Goal: Task Accomplishment & Management: Use online tool/utility

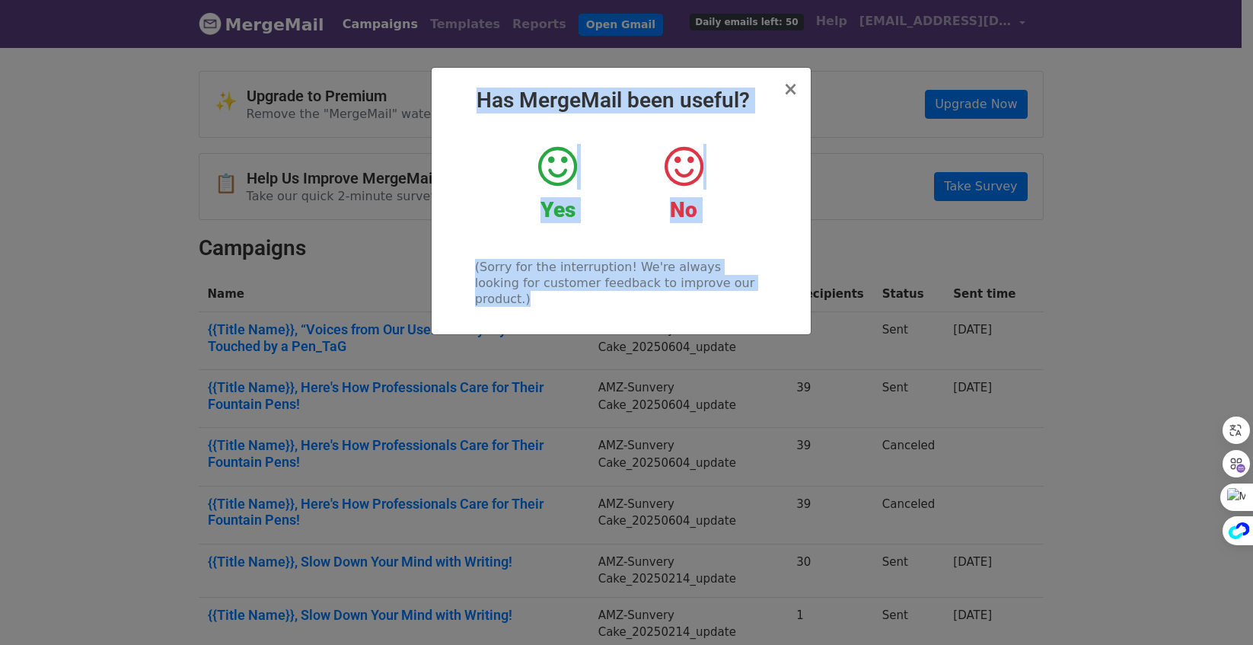
drag, startPoint x: 480, startPoint y: 96, endPoint x: 766, endPoint y: 298, distance: 350.0
click at [766, 298] on div "× Has MergeMail been useful? Yes No (Sorry for the interruption! We're always l…" at bounding box center [620, 201] width 379 height 266
copy div "Has MergeMail been useful? Yes No (Sorry for the interruption! We're always loo…"
click at [565, 164] on icon at bounding box center [557, 167] width 39 height 46
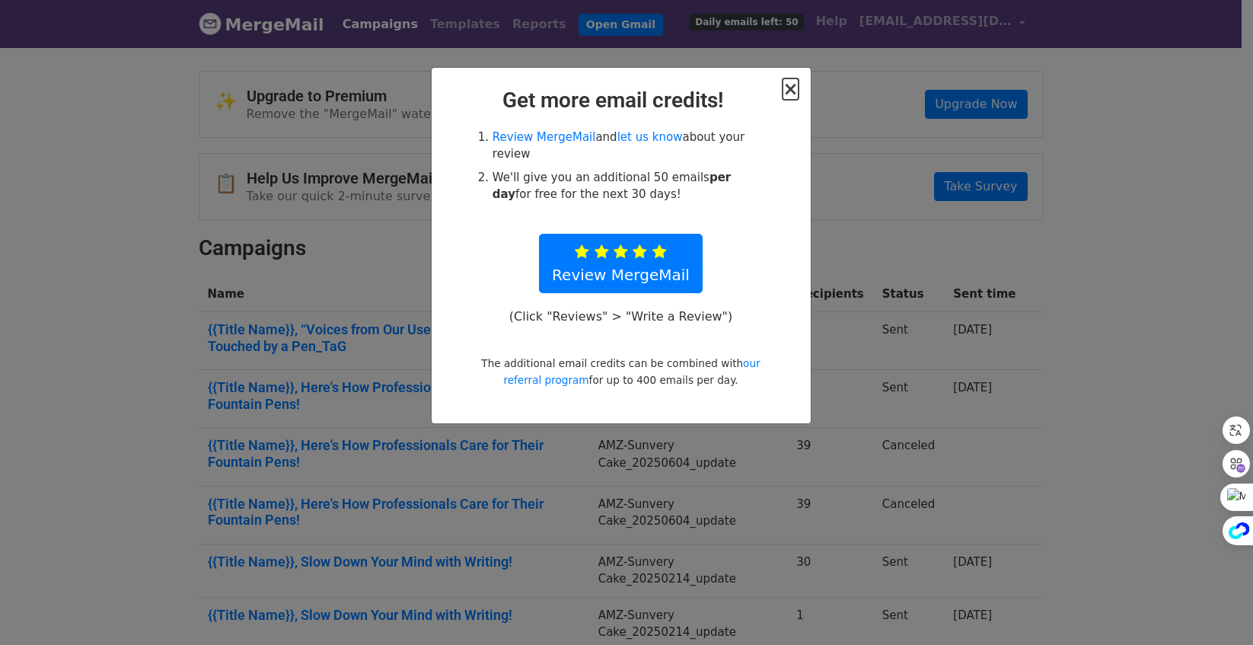
click at [787, 88] on span "×" at bounding box center [789, 88] width 15 height 21
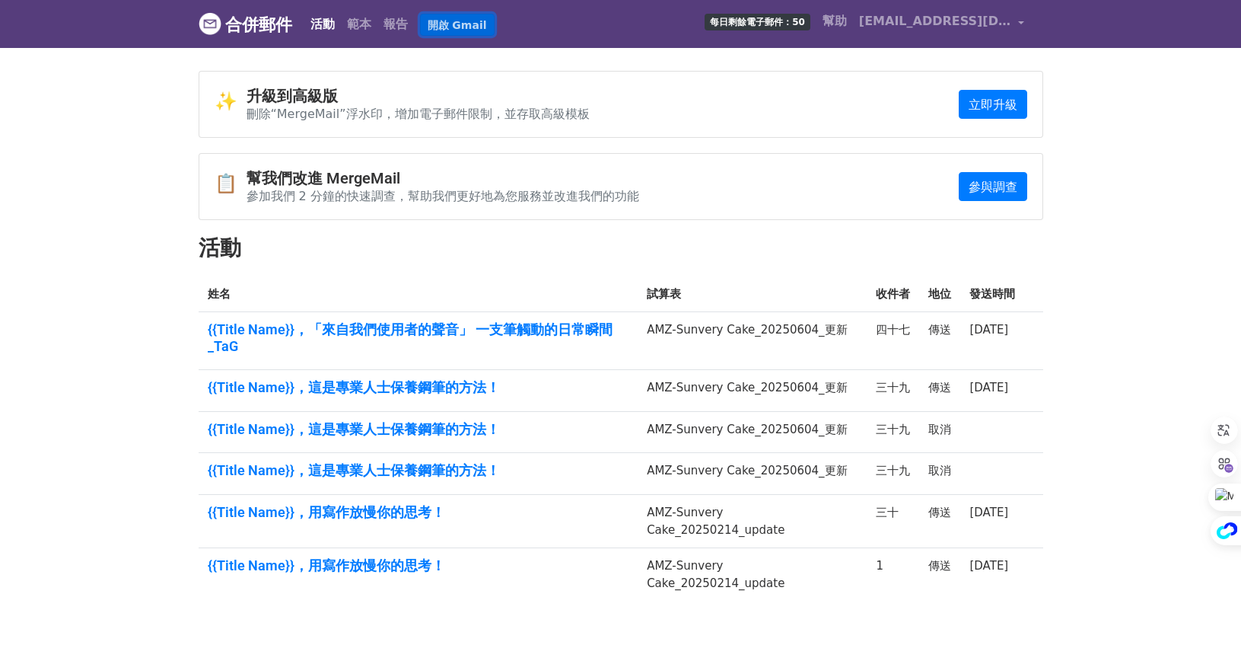
click at [468, 28] on font "開啟 Gmail" at bounding box center [457, 24] width 59 height 12
